Goal: Task Accomplishment & Management: Use online tool/utility

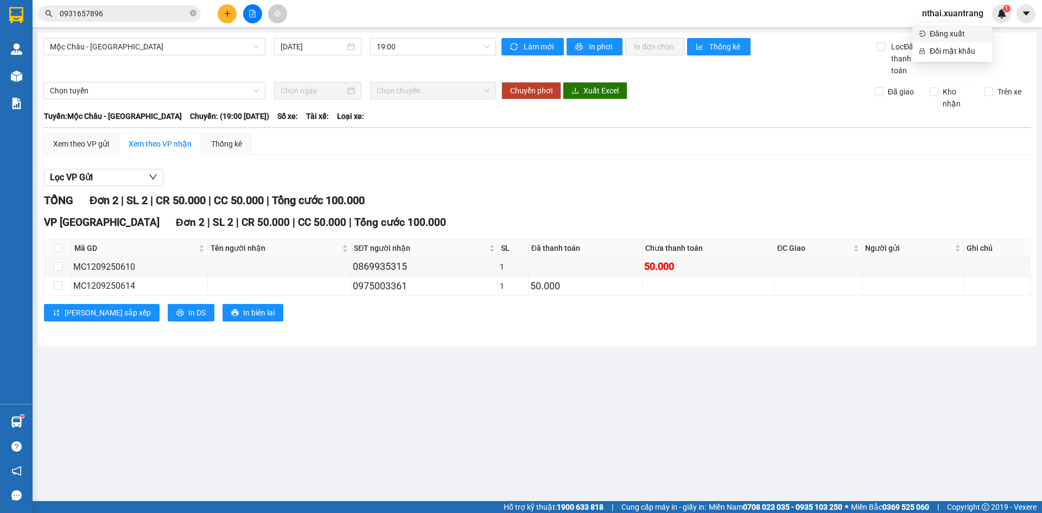
click at [959, 35] on span "Đăng xuất" at bounding box center [957, 34] width 56 height 12
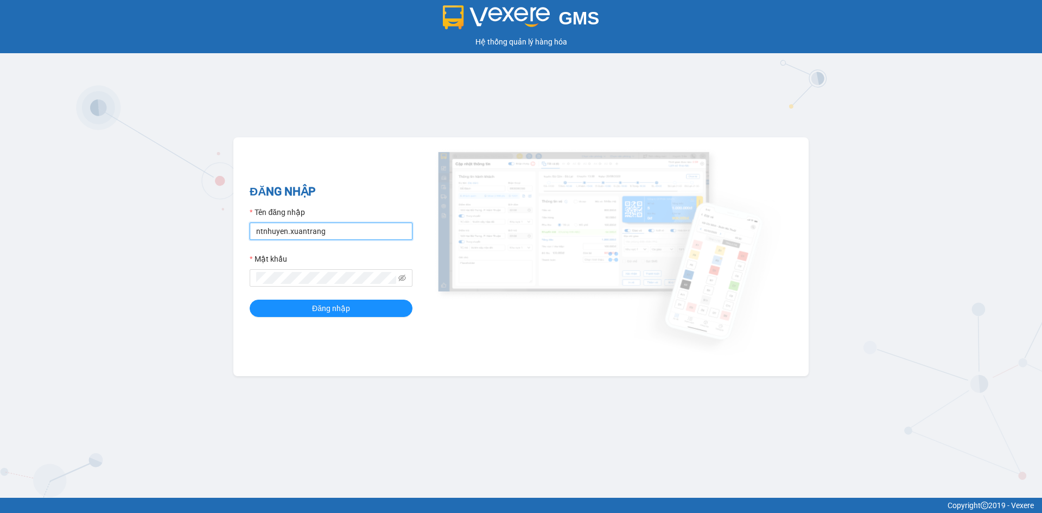
drag, startPoint x: 345, startPoint y: 234, endPoint x: 103, endPoint y: 215, distance: 242.7
click at [103, 215] on div "GMS Hệ thống quản lý hàng hóa ĐĂNG NHẬP Tên đăng nhập ntnhuyen.xuantrang Mật kh…" at bounding box center [521, 249] width 1042 height 498
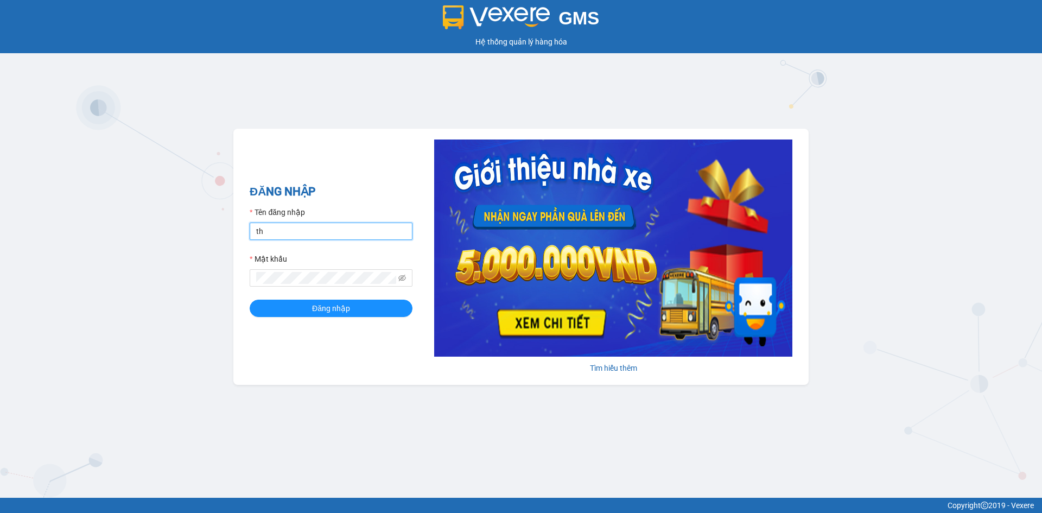
click at [312, 231] on input "th" at bounding box center [331, 230] width 163 height 17
type input "thuong.xuantrang"
click at [164, 277] on div "GMS Hệ thống quản lý hàng hóa ĐĂNG NHẬP Tên đăng nhập thuong.xuantrang Mật khẩu…" at bounding box center [521, 249] width 1042 height 498
click at [250, 299] on button "Đăng nhập" at bounding box center [331, 307] width 163 height 17
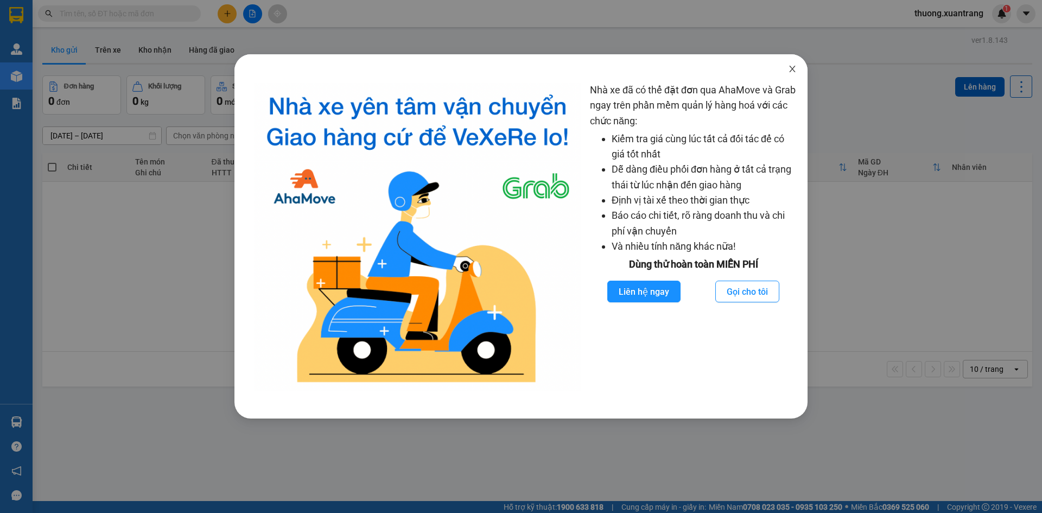
click at [799, 66] on span "Close" at bounding box center [792, 69] width 30 height 30
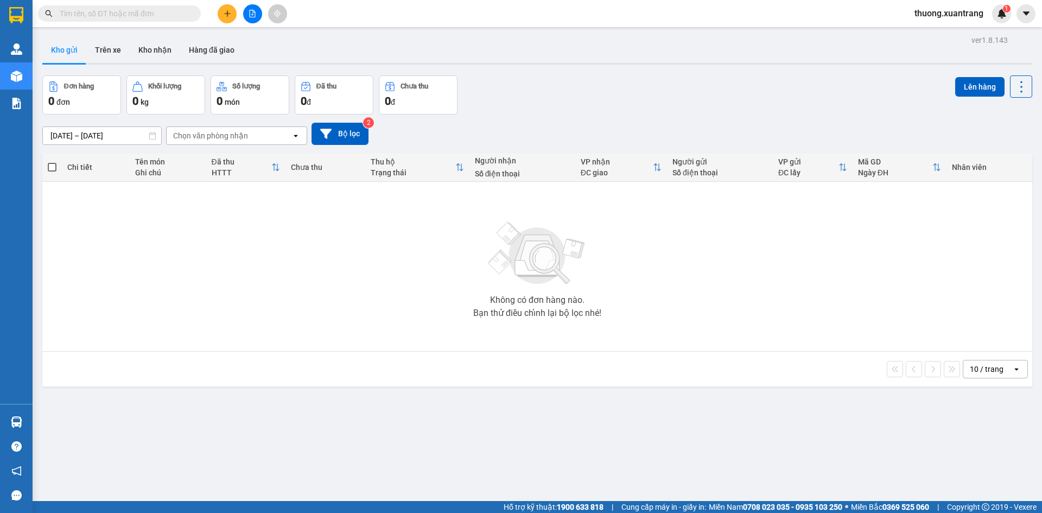
click at [123, 11] on input "text" at bounding box center [124, 14] width 128 height 12
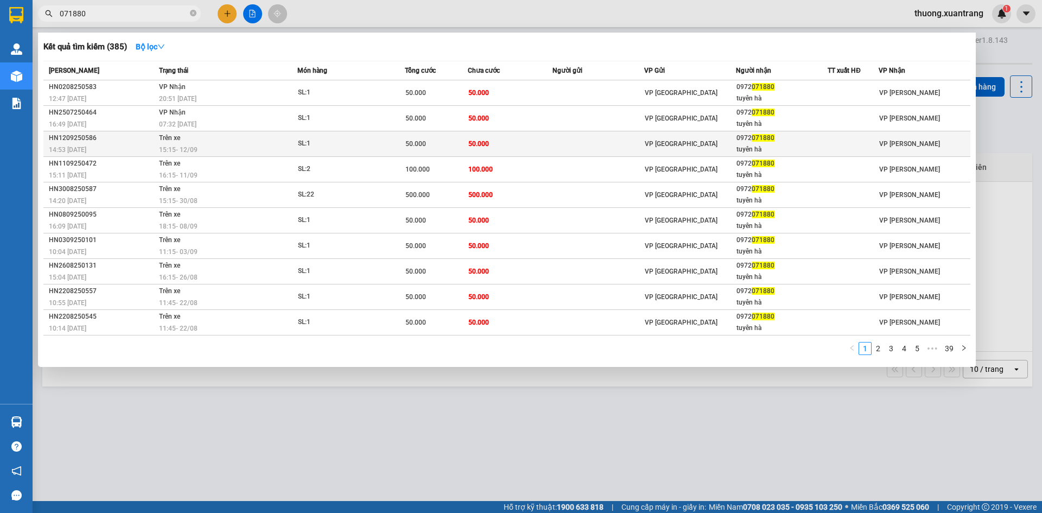
type input "071880"
click at [167, 153] on span "15:15 [DATE]" at bounding box center [178, 150] width 39 height 8
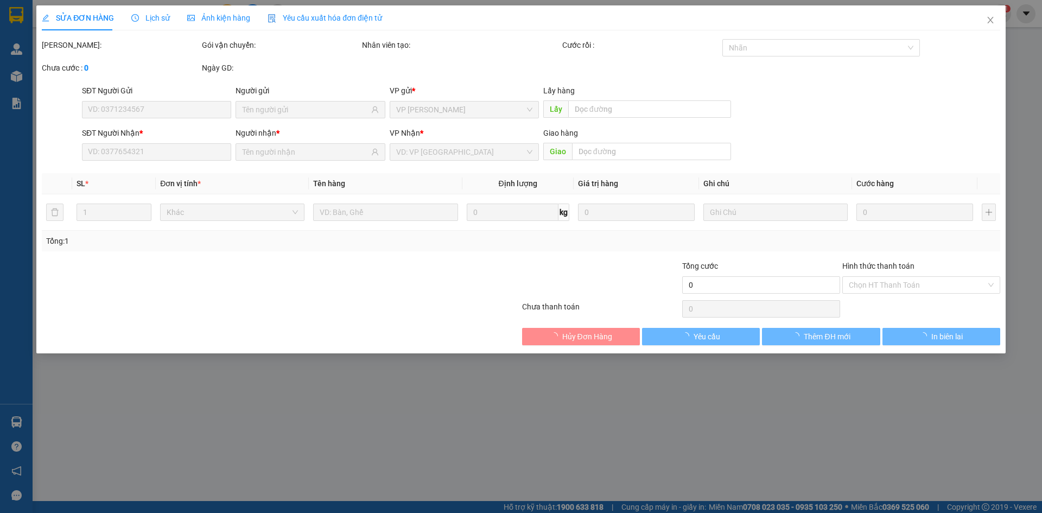
type input "0972071880"
type input "tuyên hà"
type input "50.000"
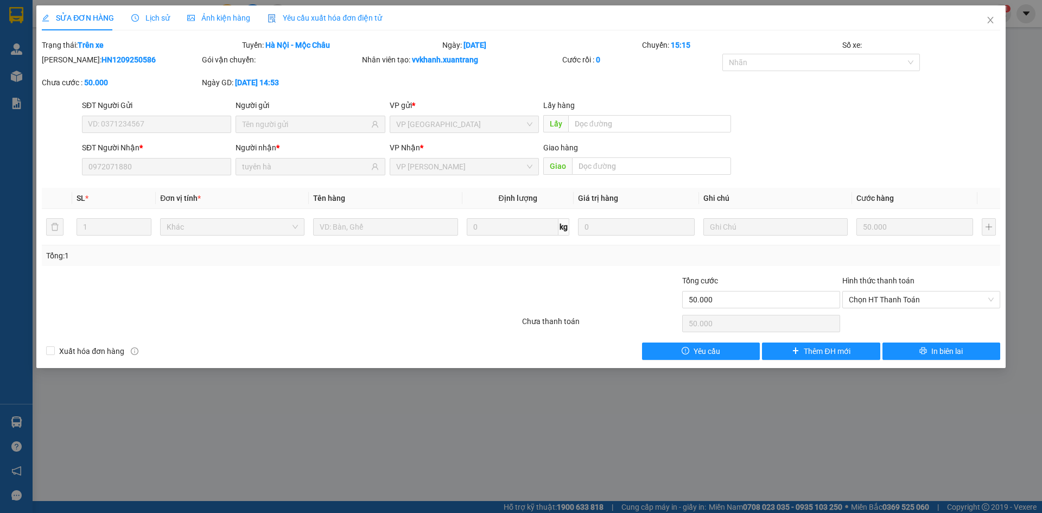
click at [221, 20] on span "Ảnh kiện hàng" at bounding box center [218, 18] width 63 height 9
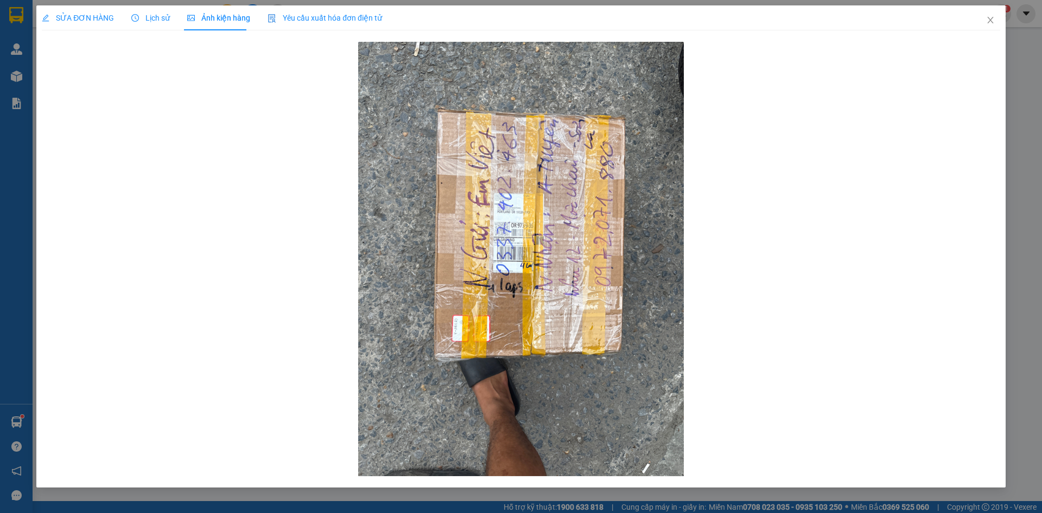
click at [93, 20] on span "SỬA ĐƠN HÀNG" at bounding box center [78, 18] width 72 height 9
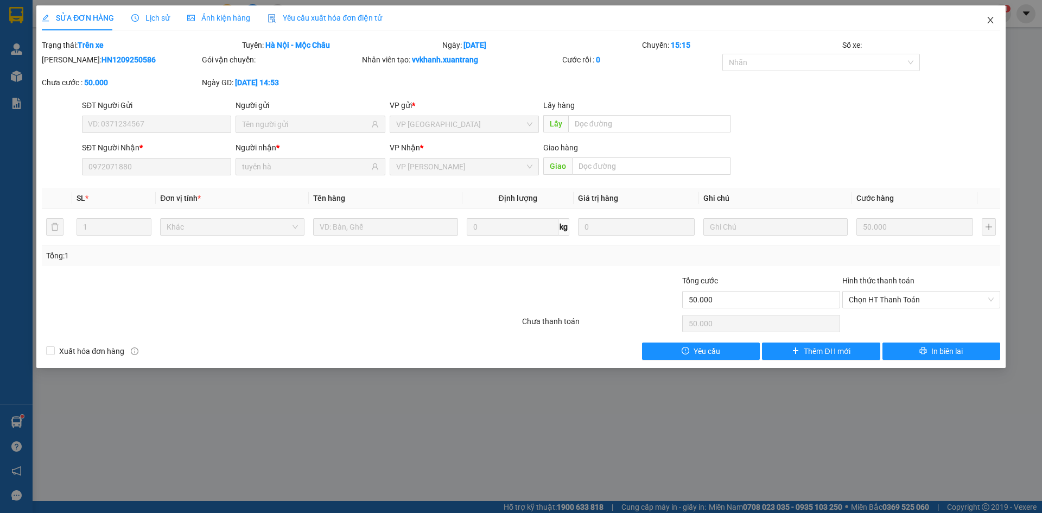
click at [993, 20] on icon "close" at bounding box center [990, 20] width 9 height 9
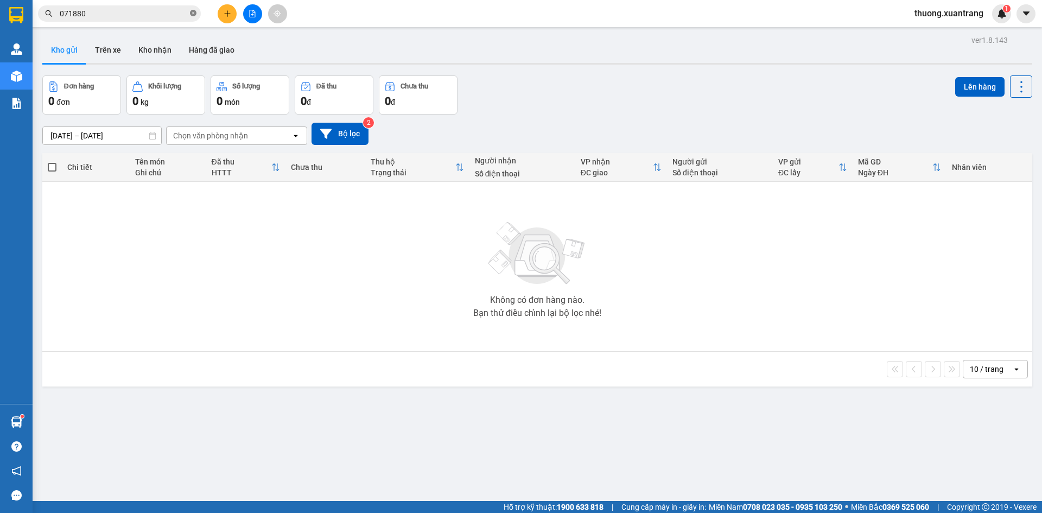
click at [193, 13] on icon "close-circle" at bounding box center [193, 13] width 7 height 7
click at [182, 13] on input "text" at bounding box center [124, 14] width 128 height 12
paste input "0972071880"
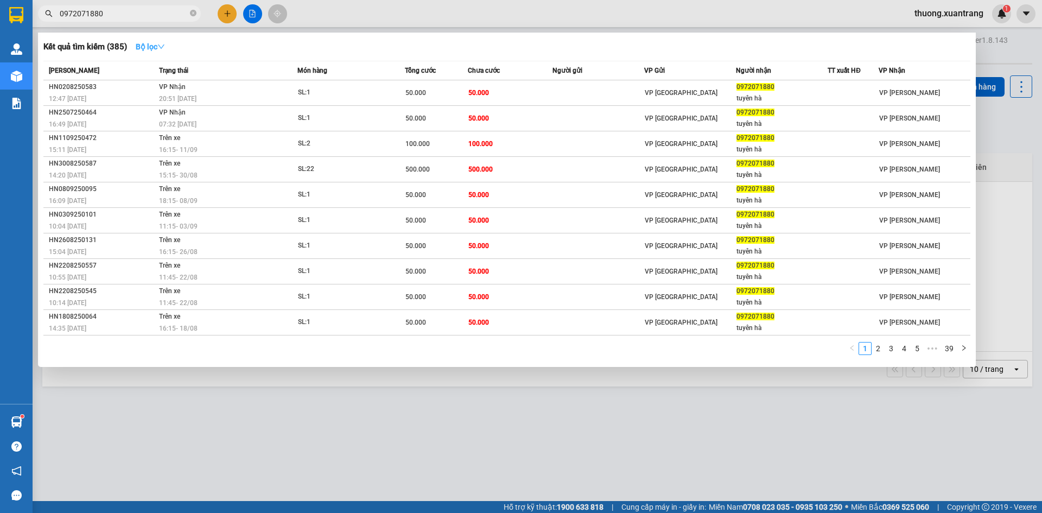
type input "0972071880"
click at [155, 52] on button "Bộ lọc" at bounding box center [150, 46] width 47 height 17
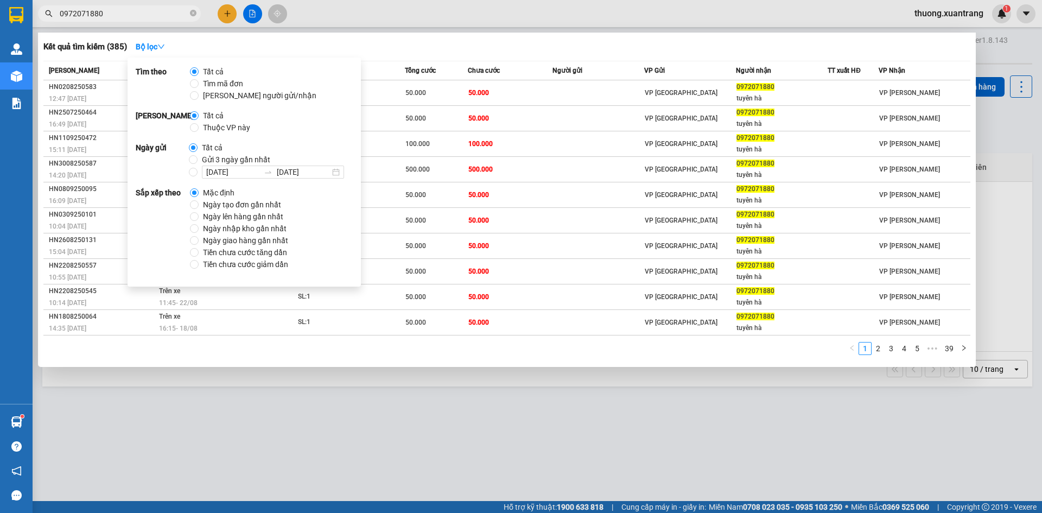
click at [206, 159] on span "Gửi 3 ngày gần nhất" at bounding box center [235, 160] width 77 height 12
click at [197, 159] on input "Gửi 3 ngày gần nhất" at bounding box center [193, 159] width 9 height 9
radio input "true"
radio input "false"
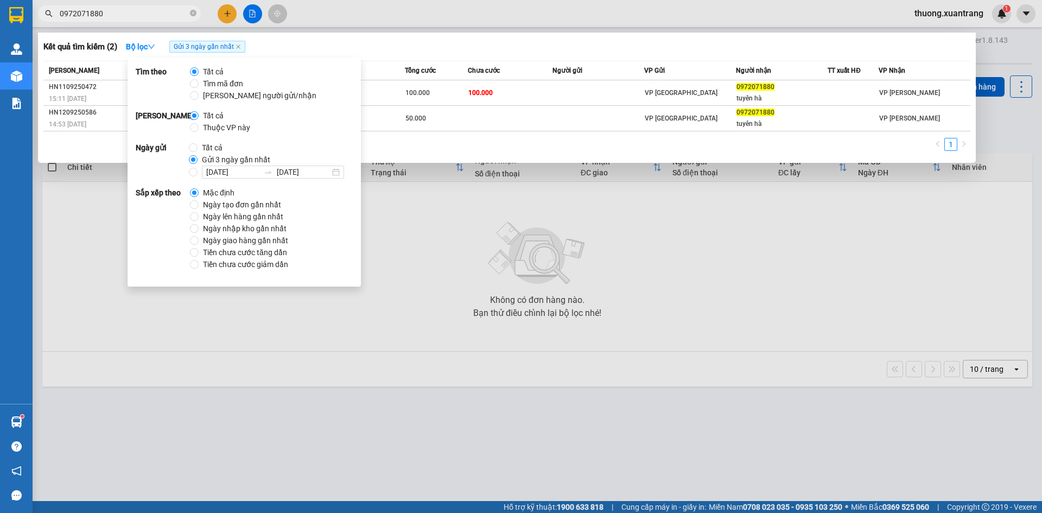
click at [511, 24] on div at bounding box center [521, 256] width 1042 height 513
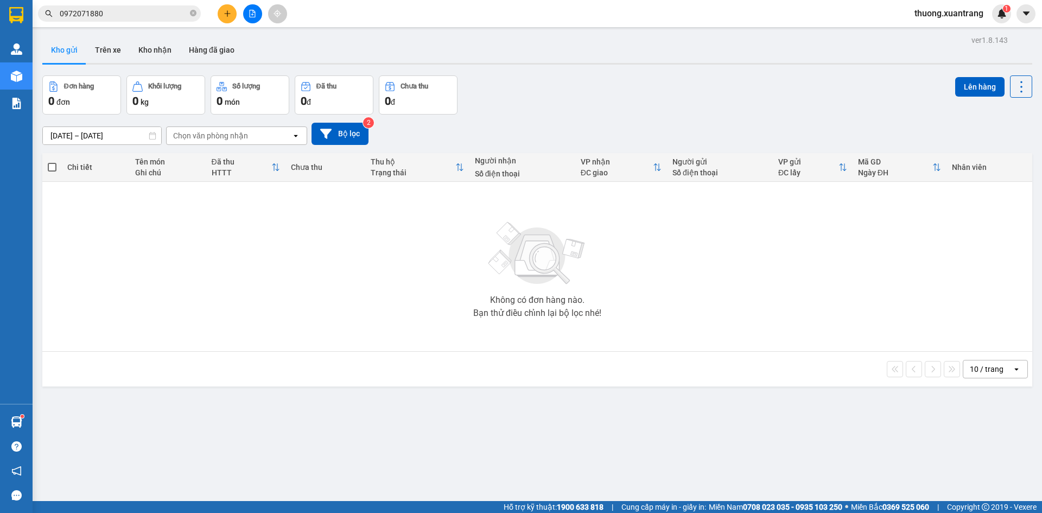
click at [165, 15] on input "0972071880" at bounding box center [124, 14] width 128 height 12
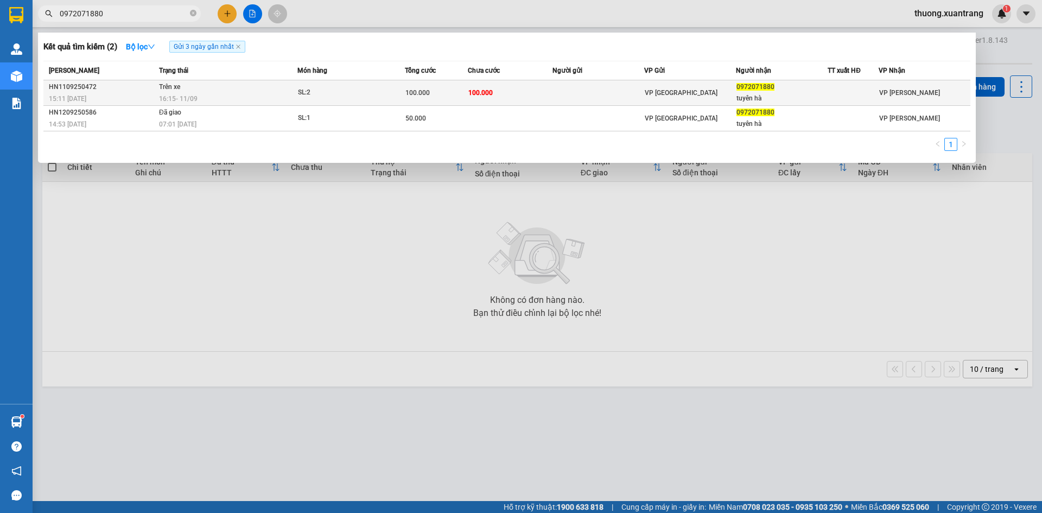
click at [384, 97] on span "SL: 2" at bounding box center [351, 93] width 106 height 12
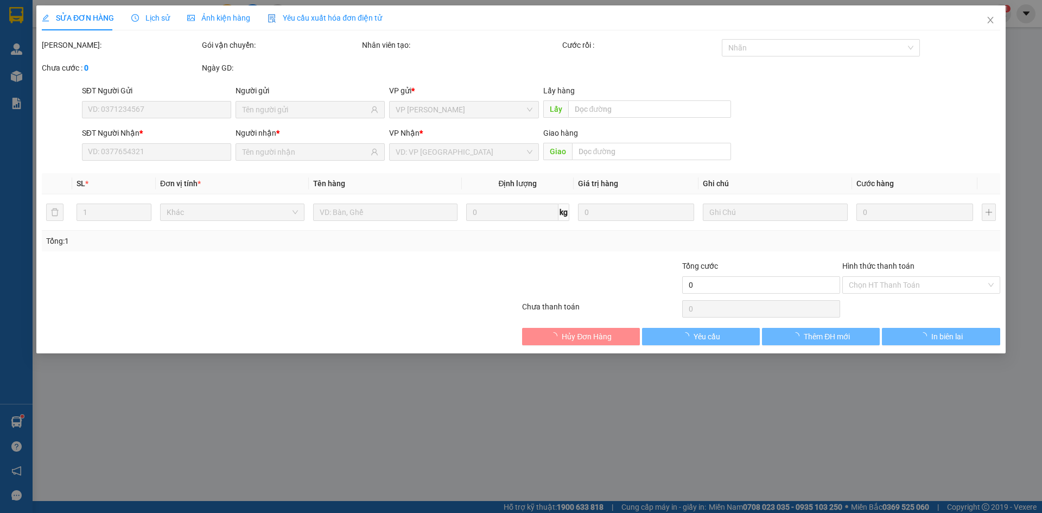
type input "0972071880"
type input "tuyên hà"
type input "100.000"
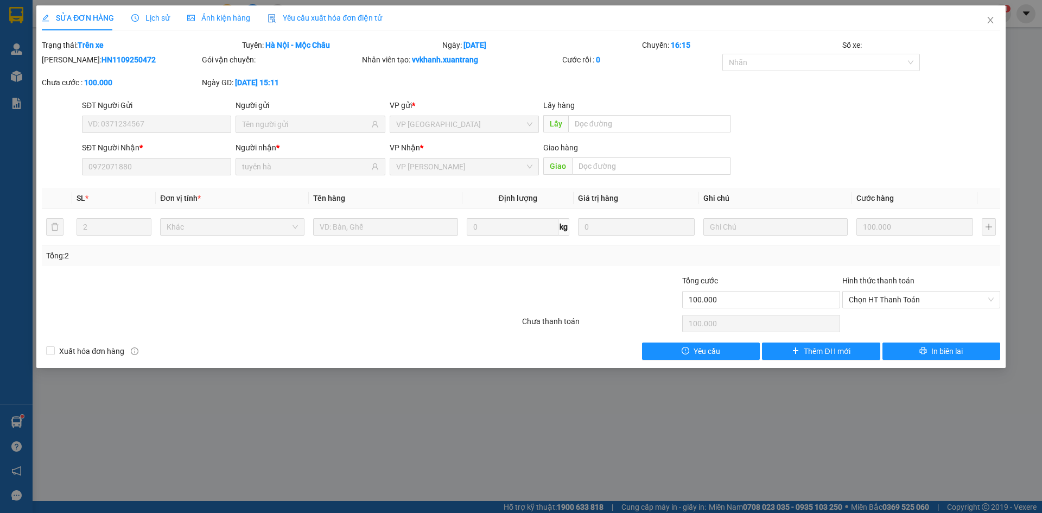
click at [218, 23] on div "Ảnh kiện hàng" at bounding box center [218, 18] width 63 height 12
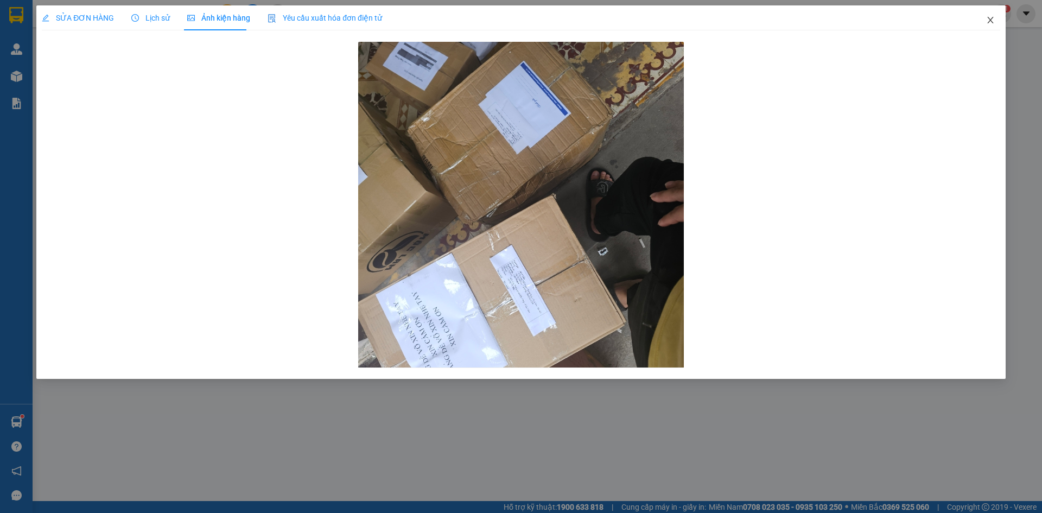
click at [993, 19] on icon "close" at bounding box center [990, 20] width 9 height 9
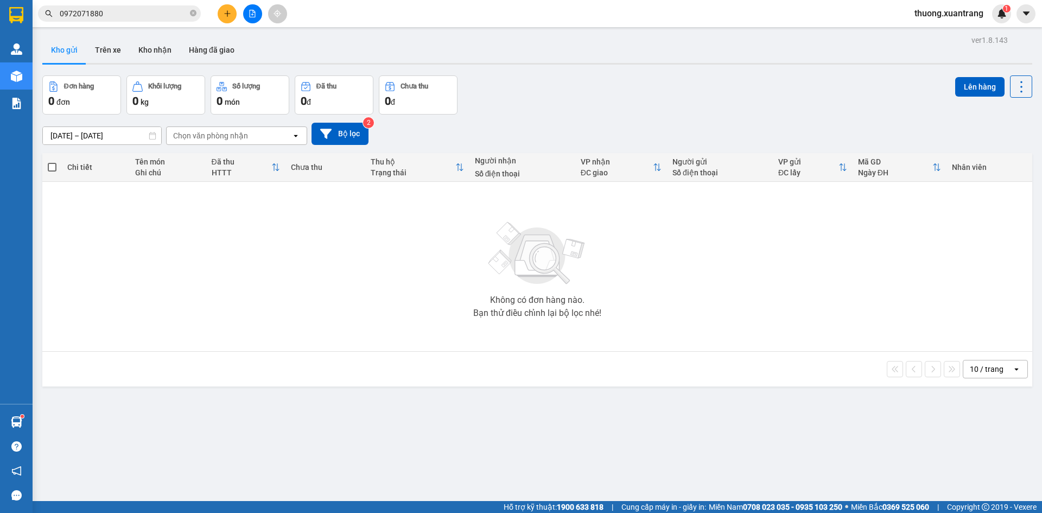
click at [149, 8] on input "0972071880" at bounding box center [124, 14] width 128 height 12
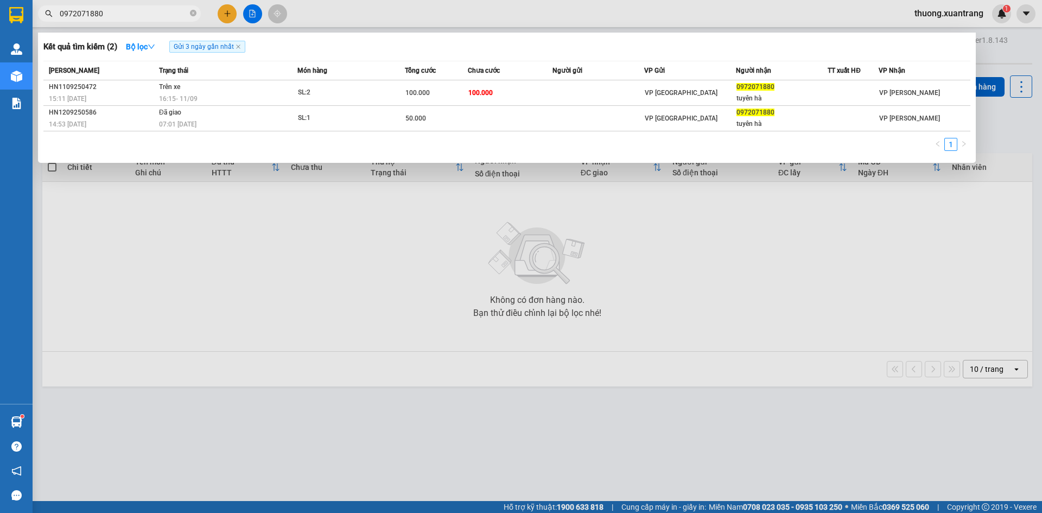
click at [319, 17] on div at bounding box center [521, 256] width 1042 height 513
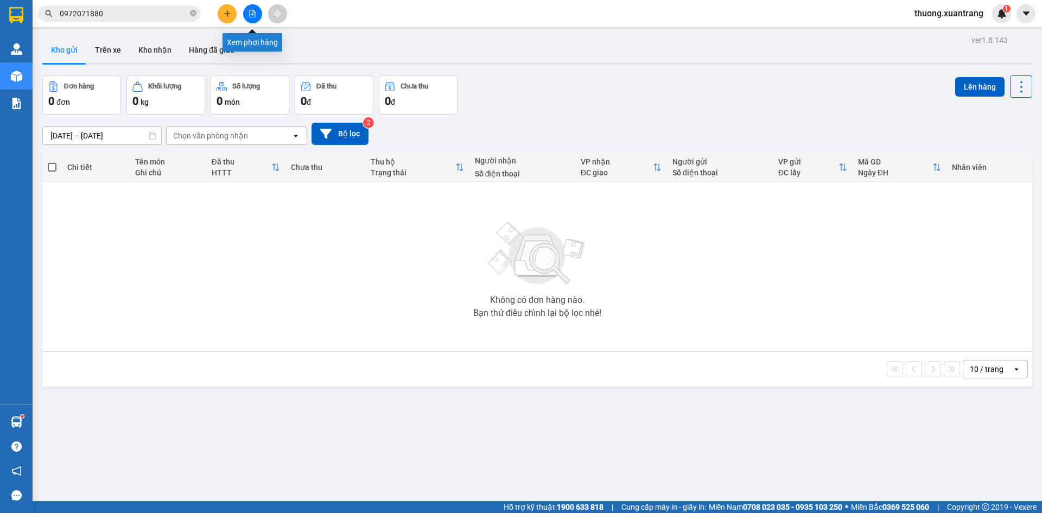
click at [254, 13] on icon "file-add" at bounding box center [252, 14] width 8 height 8
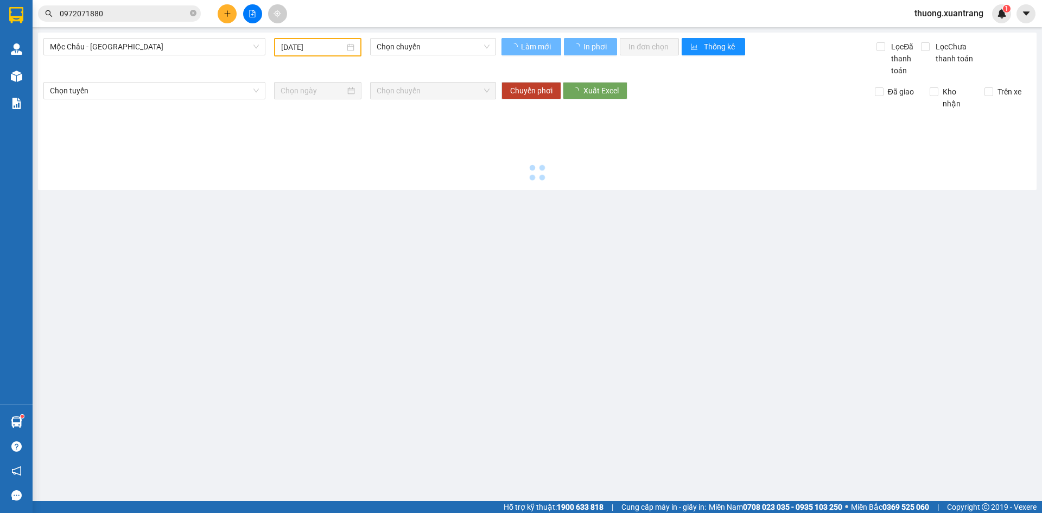
type input "[DATE]"
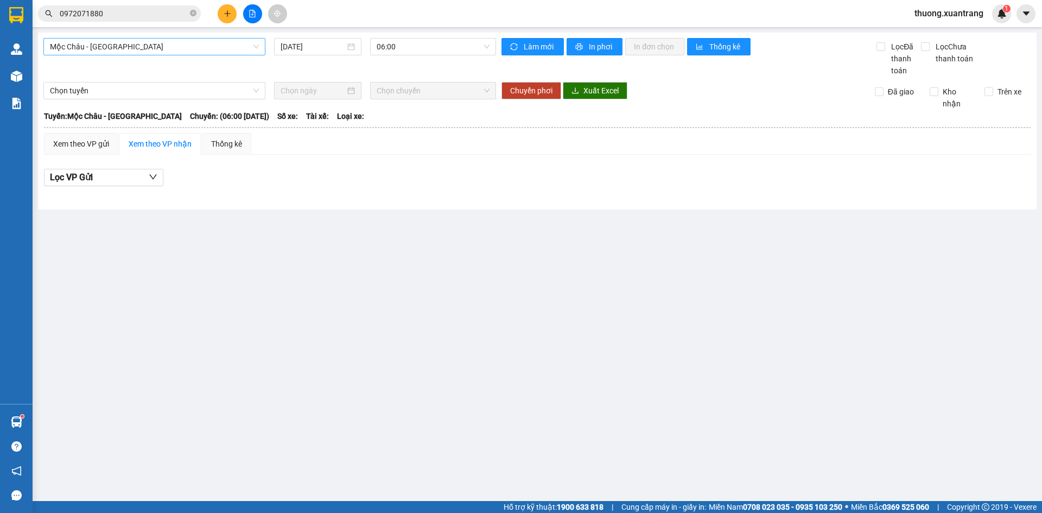
click at [179, 47] on span "Mộc Châu - Mỹ Đình" at bounding box center [154, 47] width 209 height 16
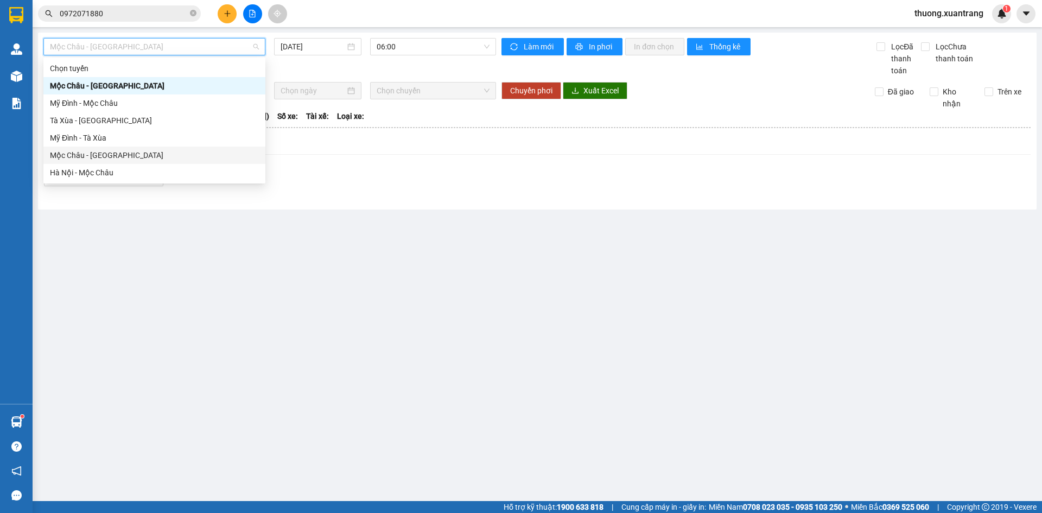
click at [144, 155] on div "Mộc Châu - Hà Nội" at bounding box center [154, 155] width 209 height 12
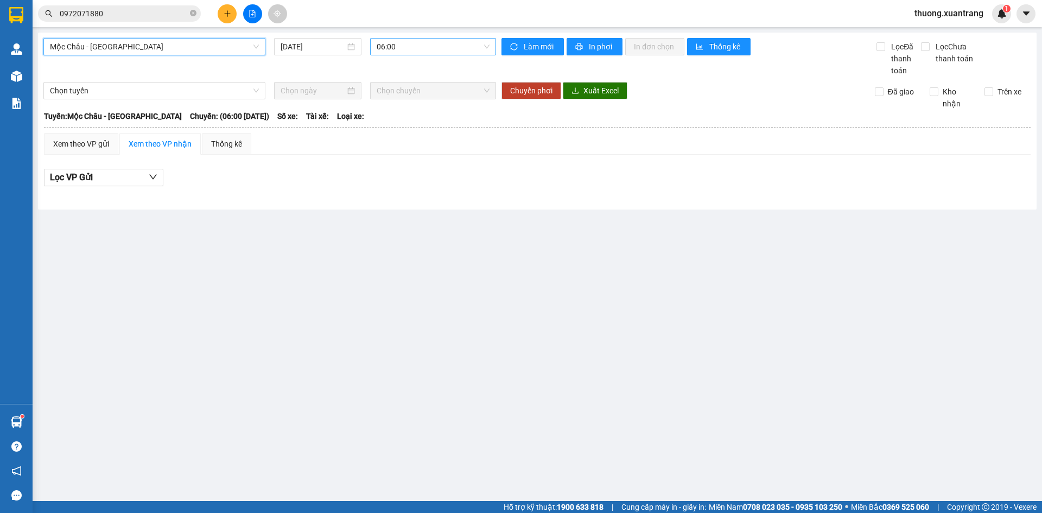
click at [416, 41] on span "06:00" at bounding box center [433, 47] width 113 height 16
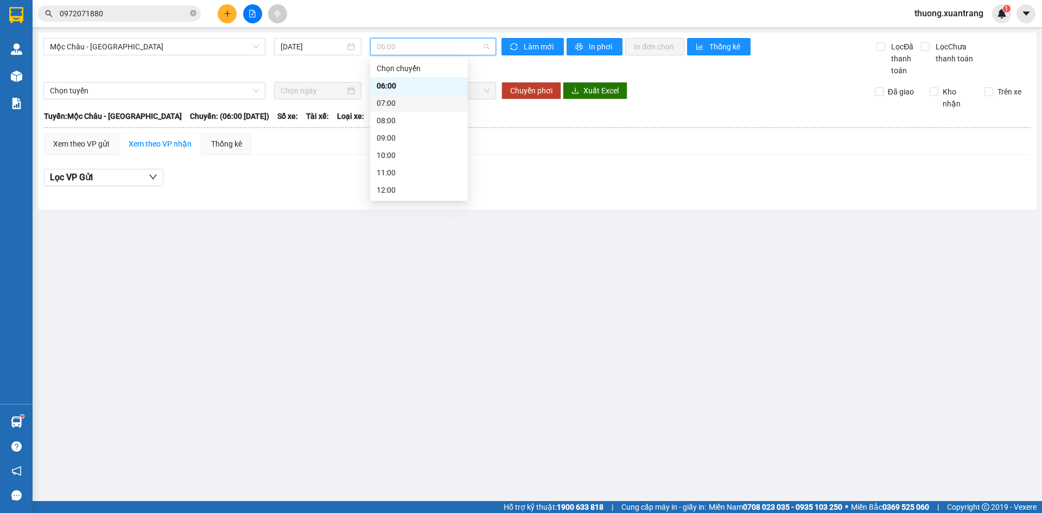
click at [402, 101] on div "07:00" at bounding box center [419, 103] width 85 height 12
click at [305, 49] on input "[DATE]" at bounding box center [313, 47] width 65 height 12
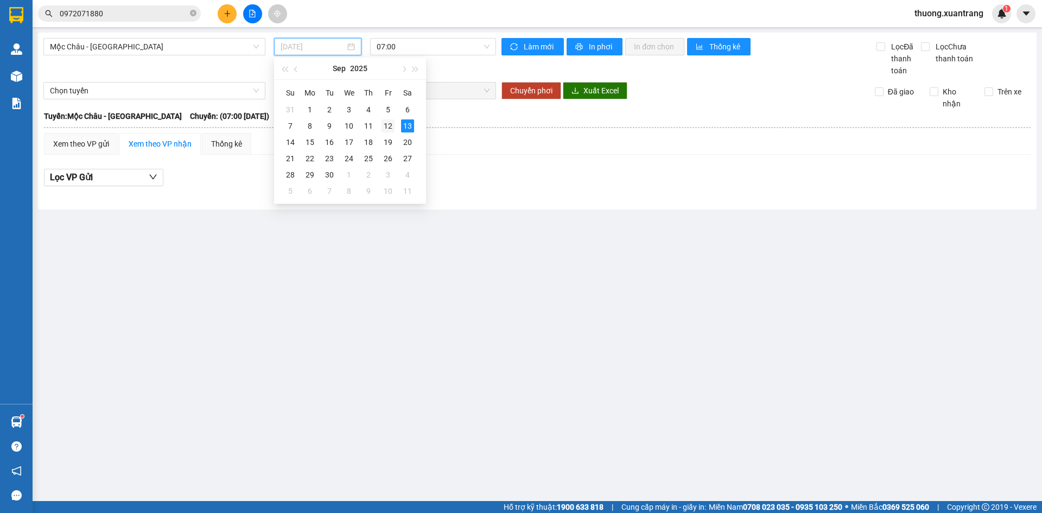
click at [390, 122] on div "12" at bounding box center [387, 125] width 13 height 13
type input "[DATE]"
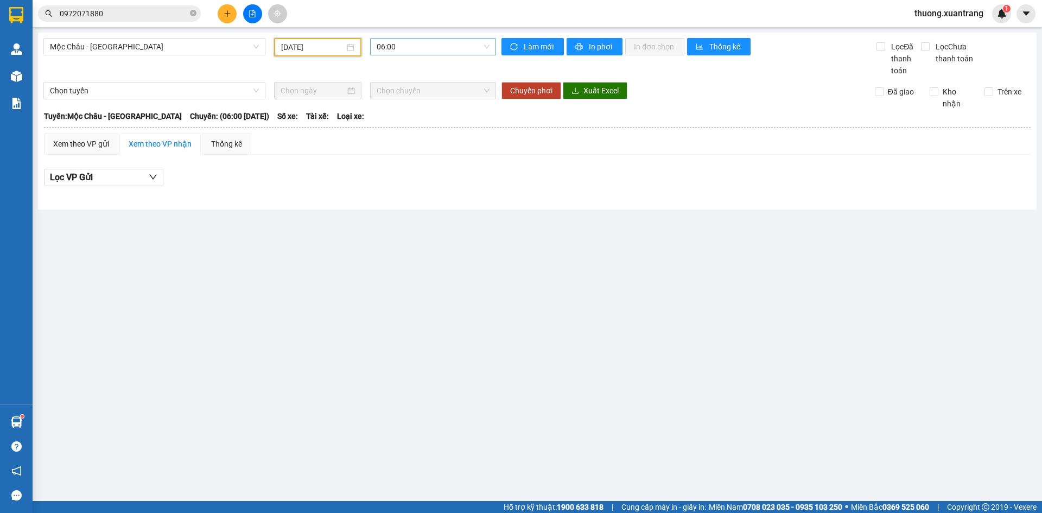
click at [396, 51] on span "06:00" at bounding box center [433, 47] width 113 height 16
click at [399, 106] on div "07:00" at bounding box center [419, 103] width 85 height 12
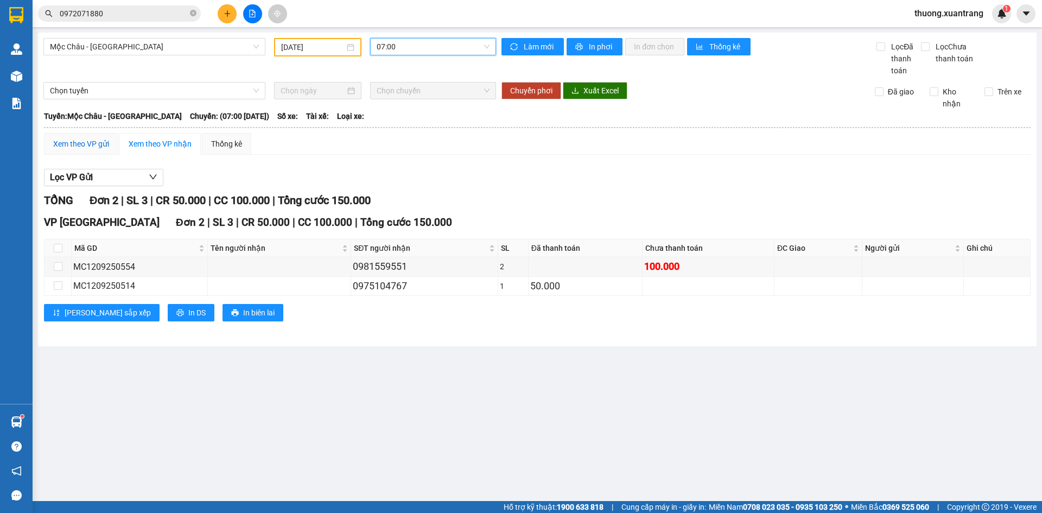
click at [97, 145] on div "Xem theo VP gửi" at bounding box center [81, 144] width 56 height 12
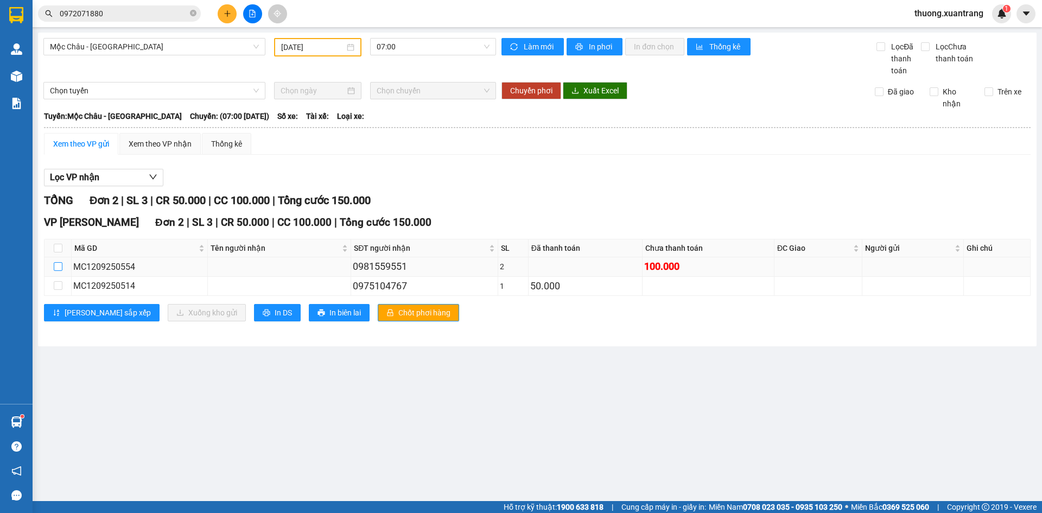
click at [61, 269] on input "checkbox" at bounding box center [58, 266] width 9 height 9
checkbox input "true"
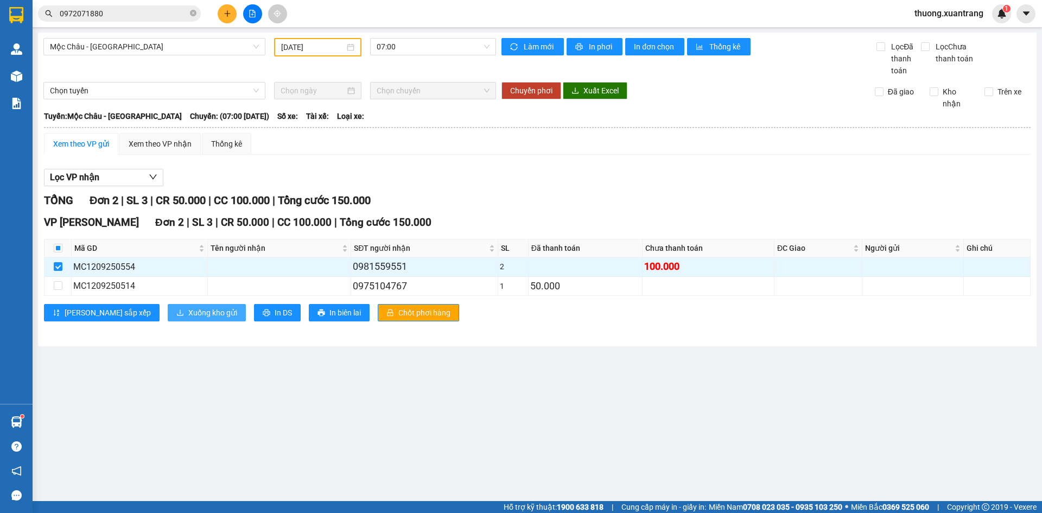
click at [188, 316] on span "Xuống kho gửi" at bounding box center [212, 313] width 49 height 12
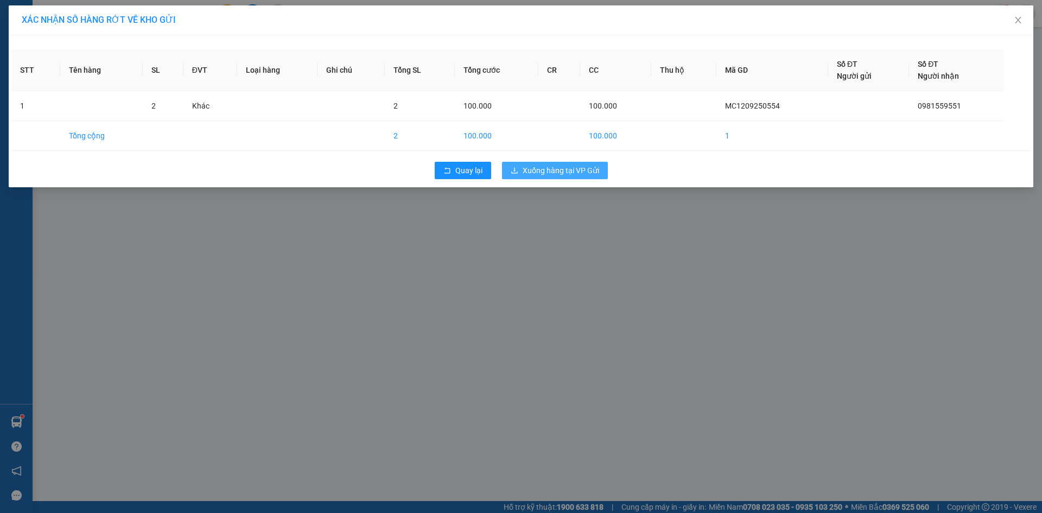
click at [571, 175] on span "Xuống hàng tại VP Gửi" at bounding box center [560, 170] width 77 height 12
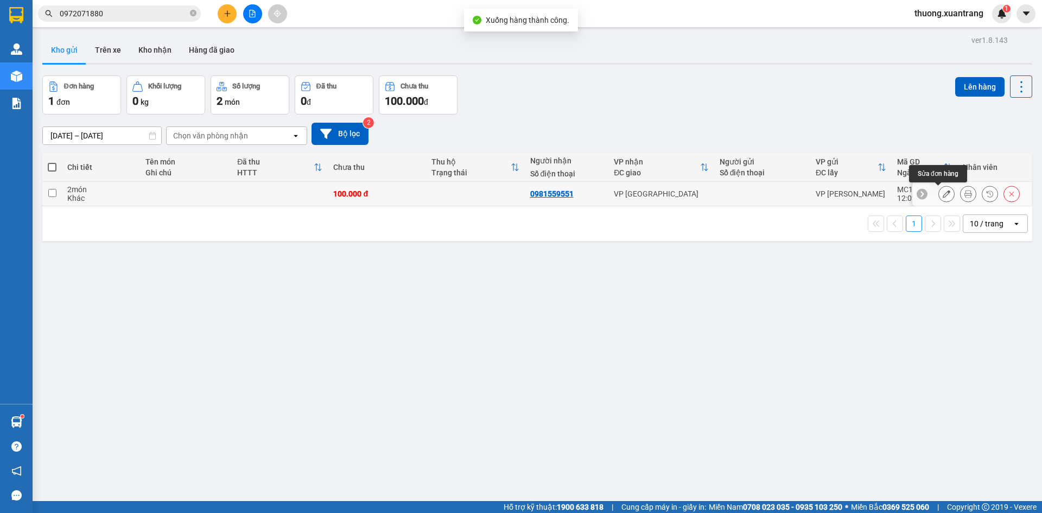
click at [942, 193] on icon at bounding box center [946, 194] width 8 height 8
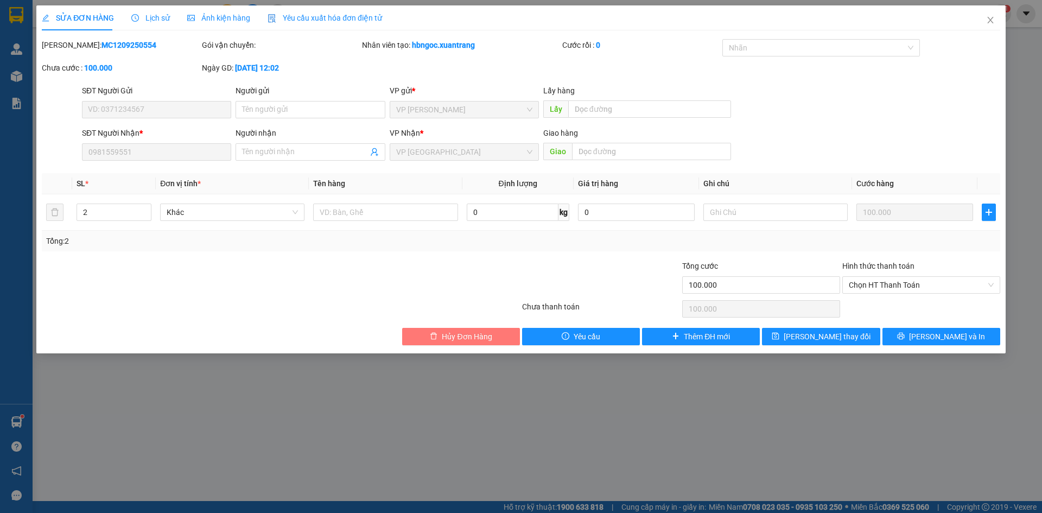
click at [467, 340] on span "Hủy Đơn Hàng" at bounding box center [467, 336] width 50 height 12
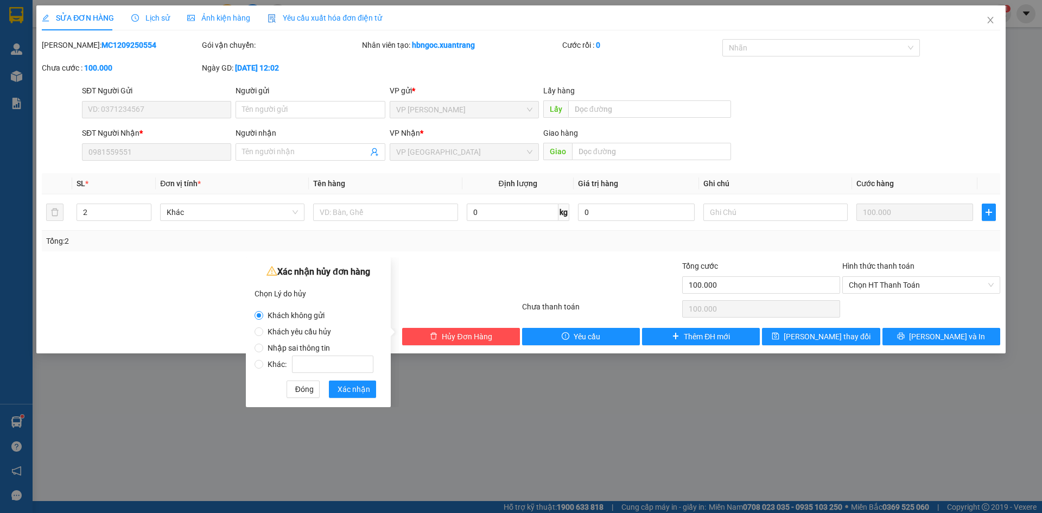
drag, startPoint x: 319, startPoint y: 331, endPoint x: 318, endPoint y: 352, distance: 20.6
click at [318, 331] on span "Khách yêu cầu hủy" at bounding box center [299, 331] width 72 height 9
click at [263, 331] on input "Khách yêu cầu hủy" at bounding box center [258, 331] width 9 height 9
radio input "true"
radio input "false"
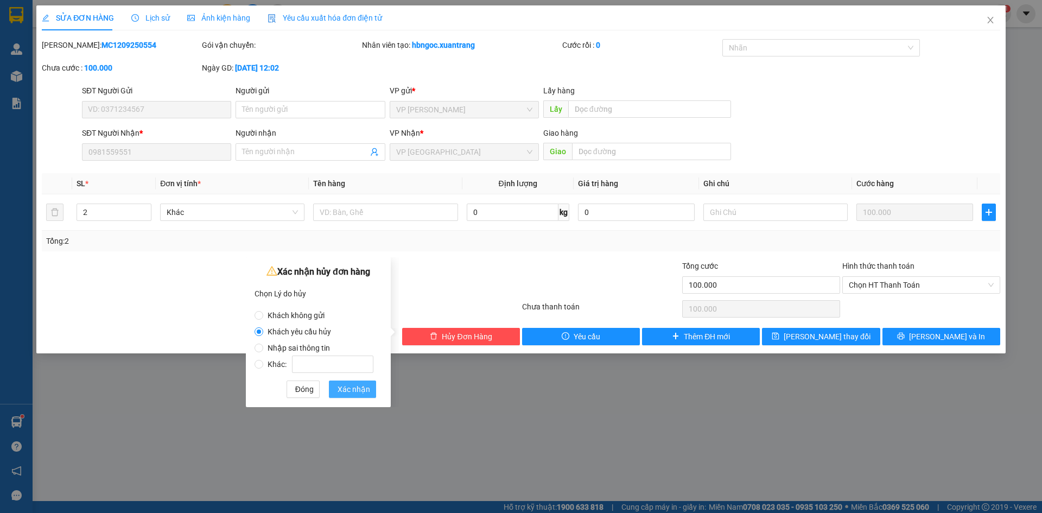
click at [362, 385] on span "Xác nhận" at bounding box center [353, 389] width 33 height 12
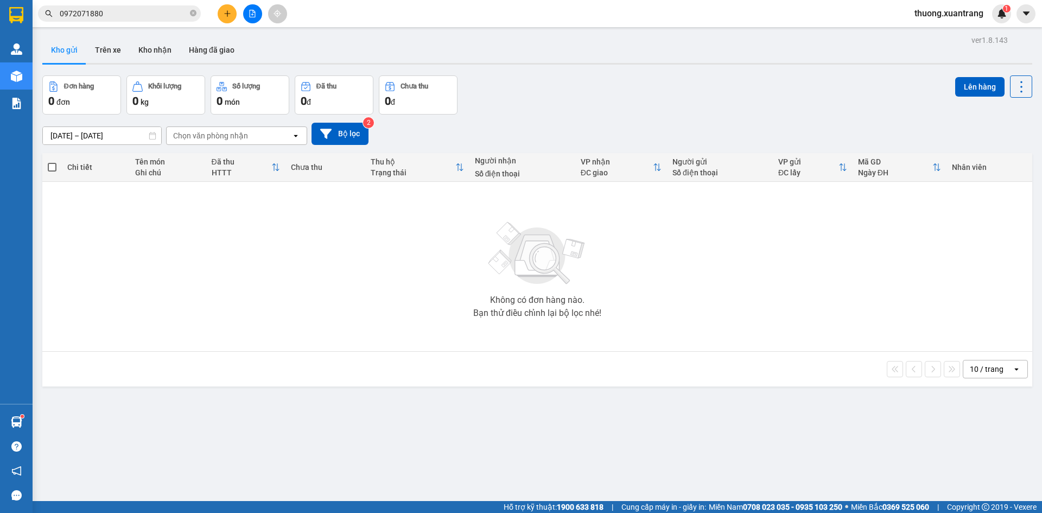
click at [262, 14] on div at bounding box center [252, 13] width 81 height 19
click at [256, 15] on button at bounding box center [252, 13] width 19 height 19
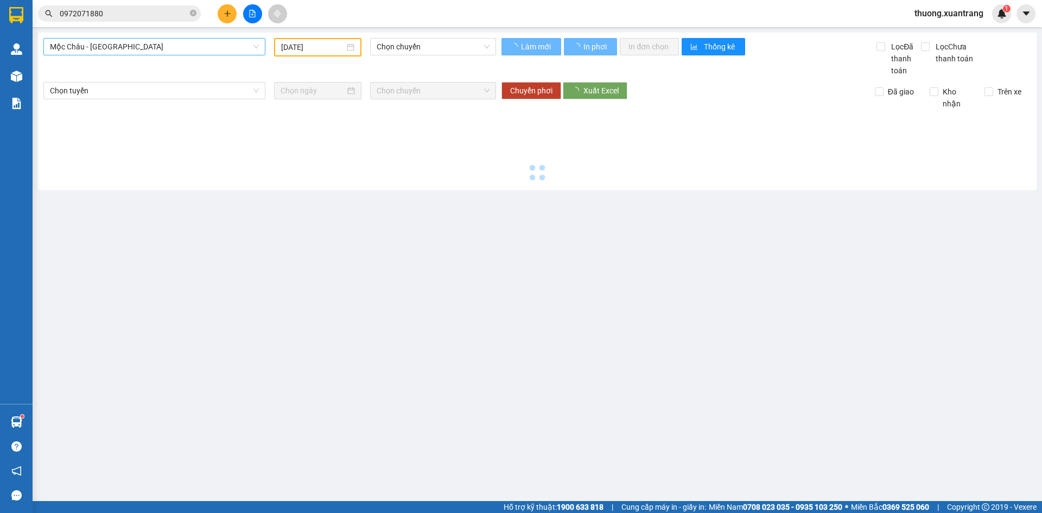
type input "[DATE]"
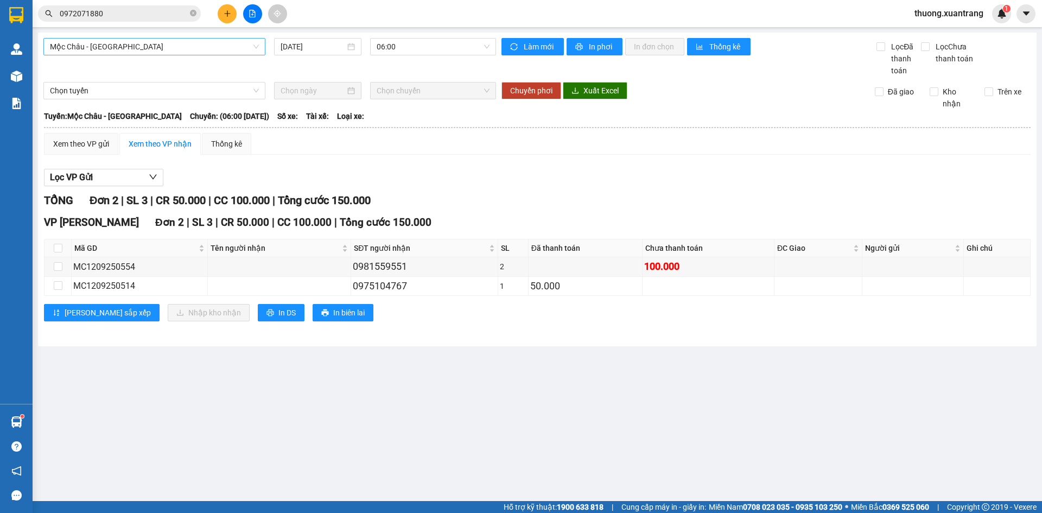
click at [114, 47] on span "Mộc Châu - Mỹ Đình" at bounding box center [154, 47] width 209 height 16
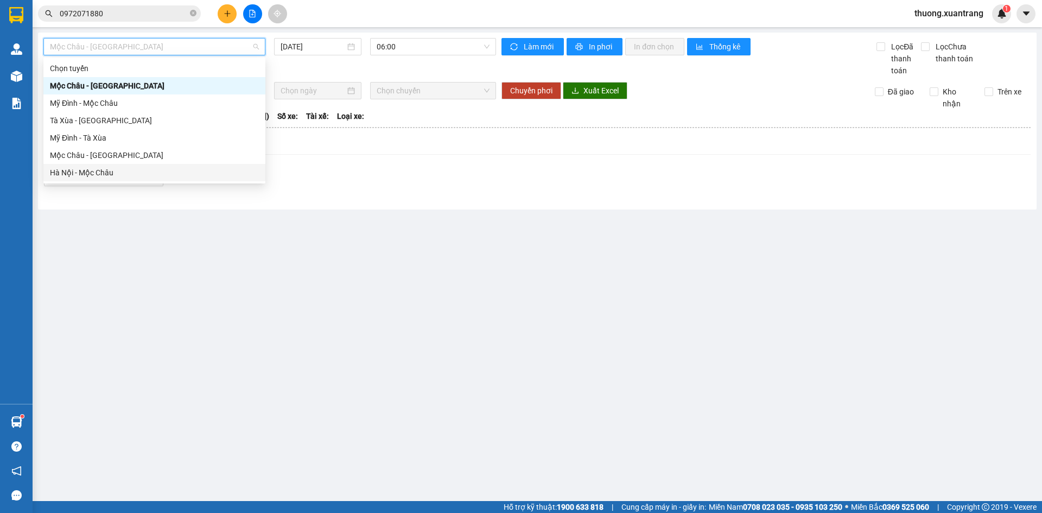
click at [109, 169] on div "Hà Nội - Mộc Châu" at bounding box center [154, 173] width 209 height 12
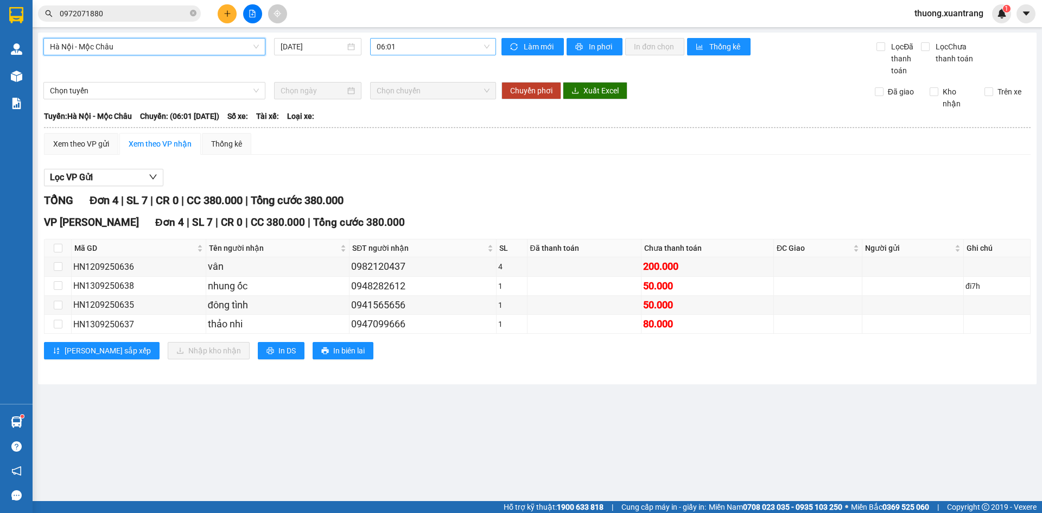
click at [429, 49] on span "06:01" at bounding box center [433, 47] width 113 height 16
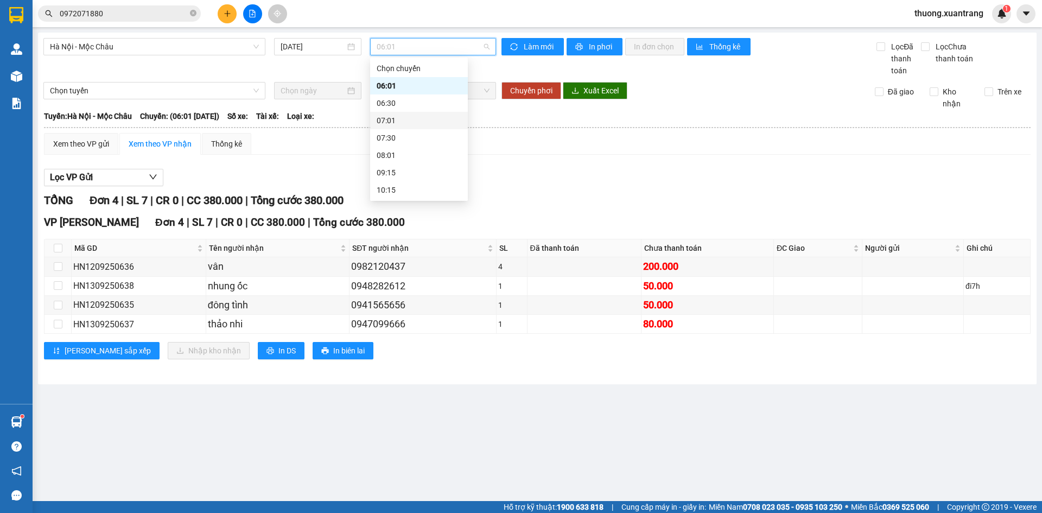
click at [398, 117] on div "07:01" at bounding box center [419, 120] width 85 height 12
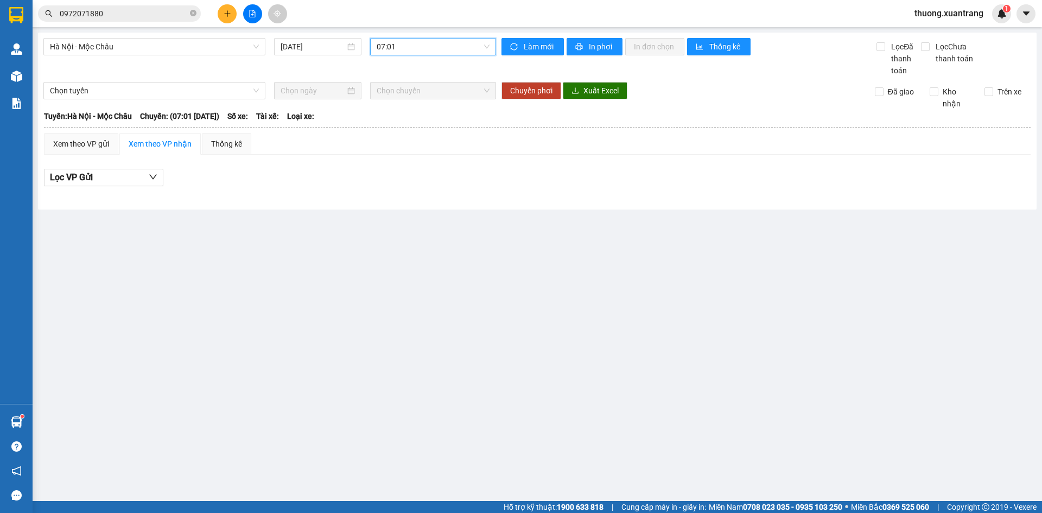
click at [397, 47] on span "07:01" at bounding box center [433, 47] width 113 height 16
click at [299, 36] on div "Hà Nội - Mộc Châu 13/09/2025 07:01 Làm mới In phơi In đơn chọn Thống kê Lọc Đã …" at bounding box center [537, 121] width 998 height 177
click at [301, 40] on div "[DATE]" at bounding box center [317, 46] width 87 height 17
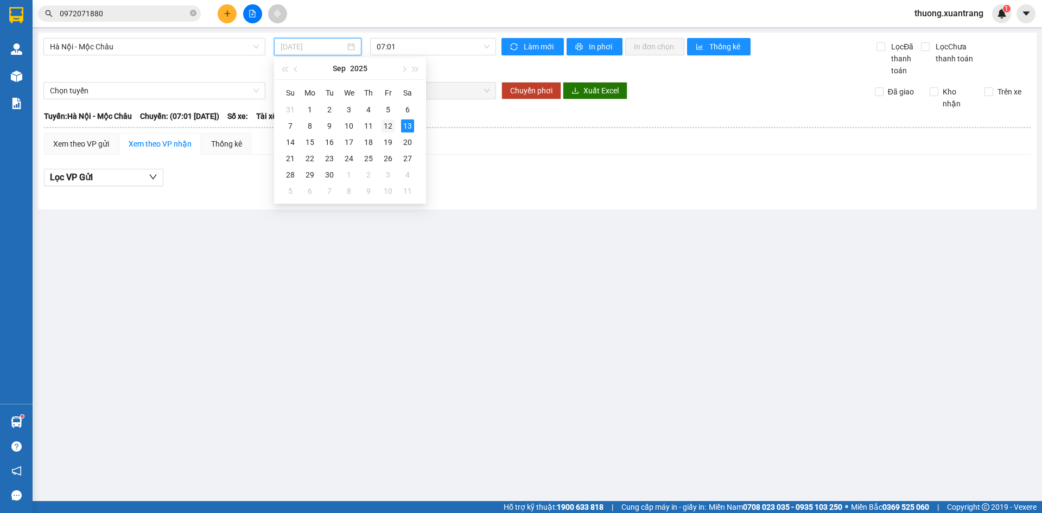
click at [388, 129] on div "12" at bounding box center [387, 125] width 13 height 13
type input "[DATE]"
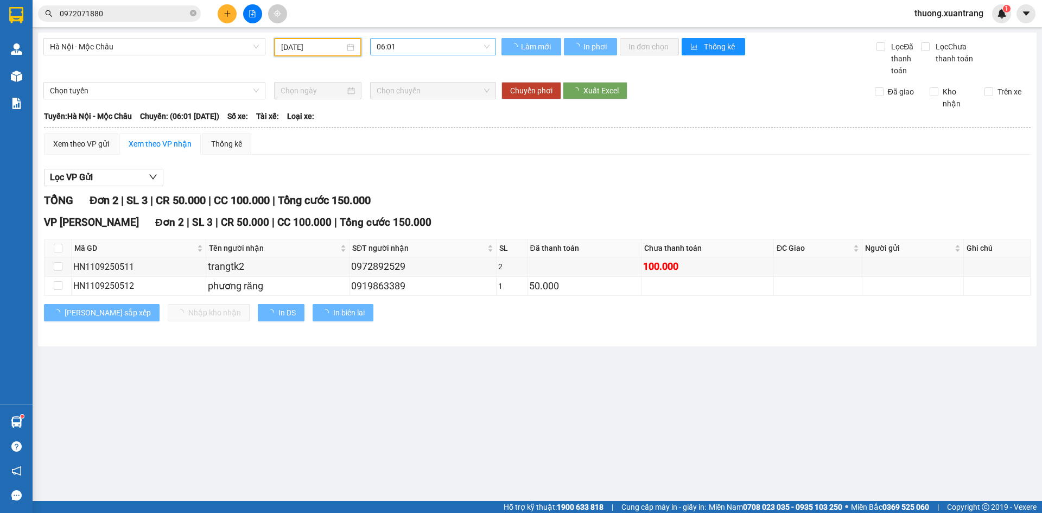
click at [404, 52] on span "06:01" at bounding box center [433, 47] width 113 height 16
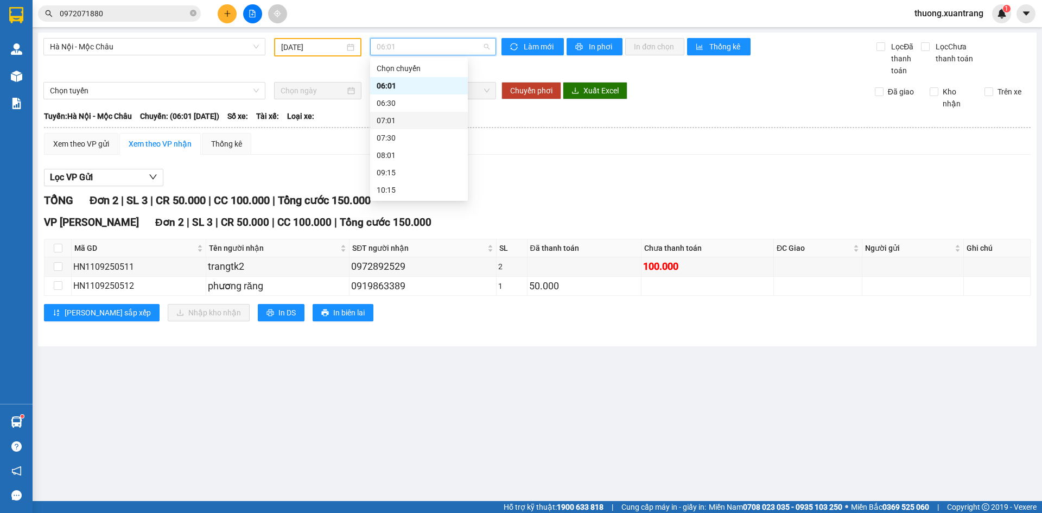
click at [405, 121] on div "07:01" at bounding box center [419, 120] width 85 height 12
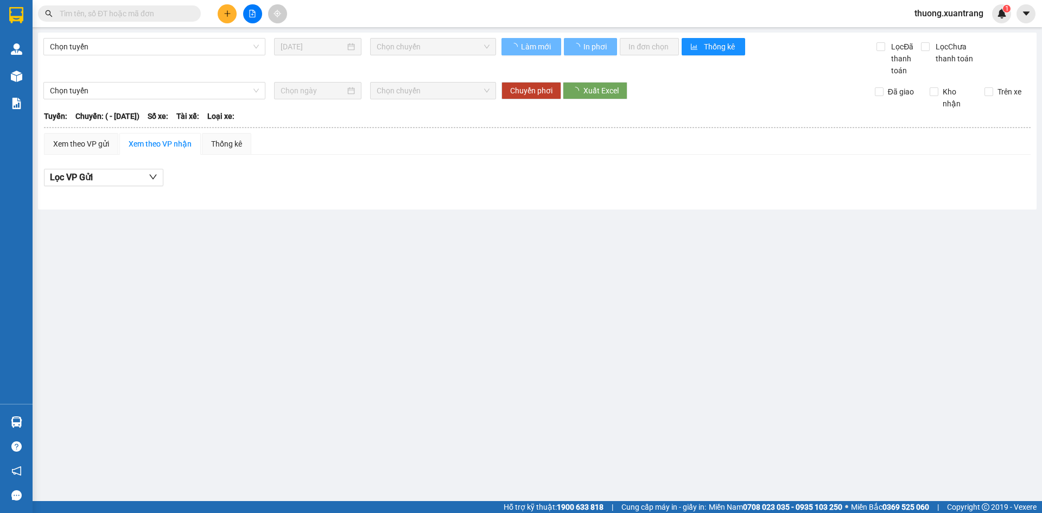
type input "[DATE]"
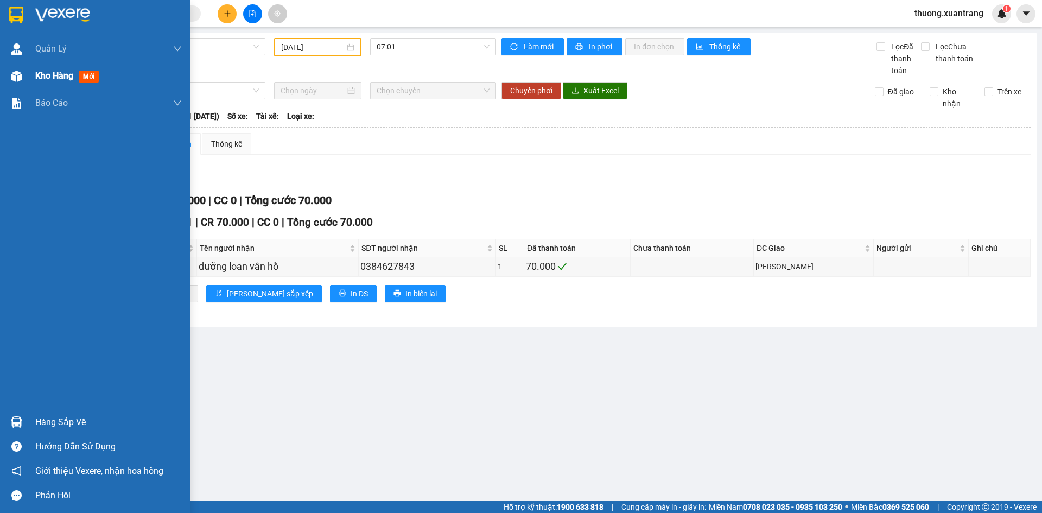
click at [29, 84] on div "Kho hàng mới" at bounding box center [95, 75] width 190 height 27
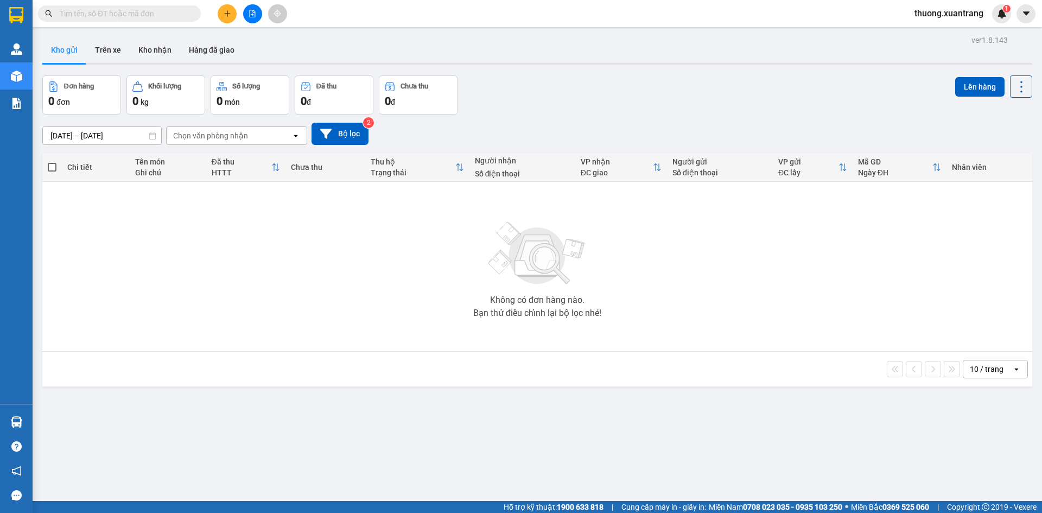
click at [335, 46] on div "Kho gửi Trên xe Kho nhận Hàng đã giao" at bounding box center [537, 51] width 990 height 29
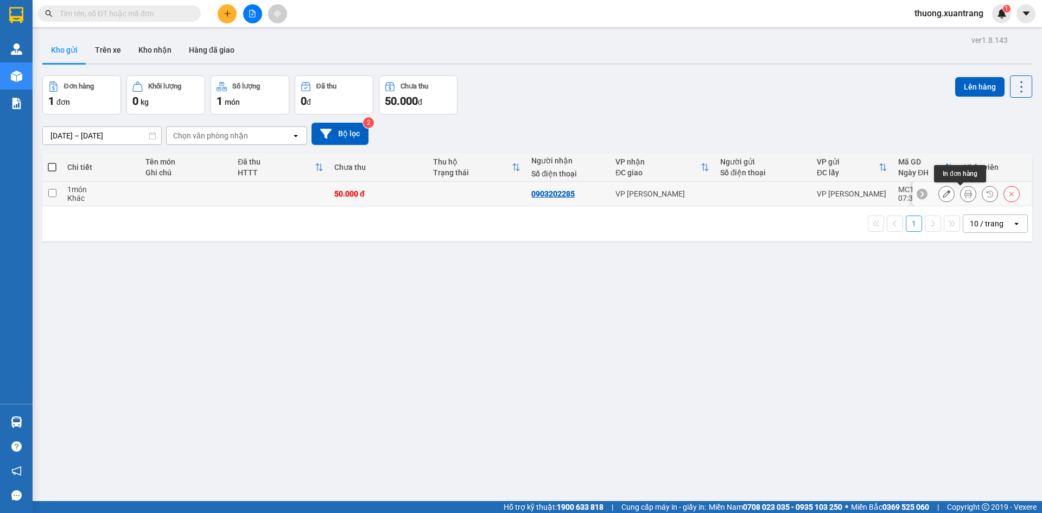
click at [964, 196] on icon at bounding box center [968, 194] width 8 height 8
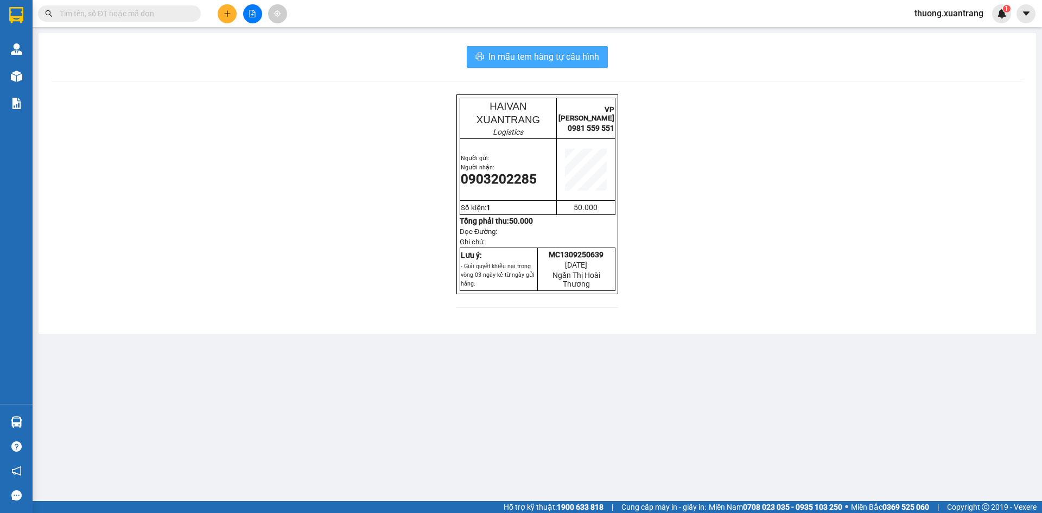
drag, startPoint x: 580, startPoint y: 56, endPoint x: 587, endPoint y: 50, distance: 8.9
click at [581, 56] on span "In mẫu tem hàng tự cấu hình" at bounding box center [543, 57] width 111 height 14
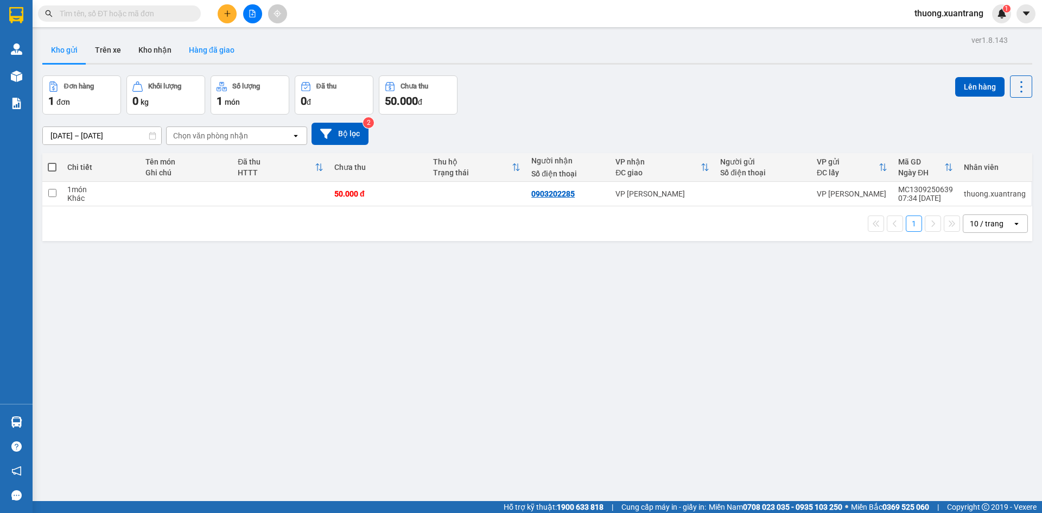
click at [203, 43] on button "Hàng đã giao" at bounding box center [211, 50] width 63 height 26
